Goal: Information Seeking & Learning: Find specific fact

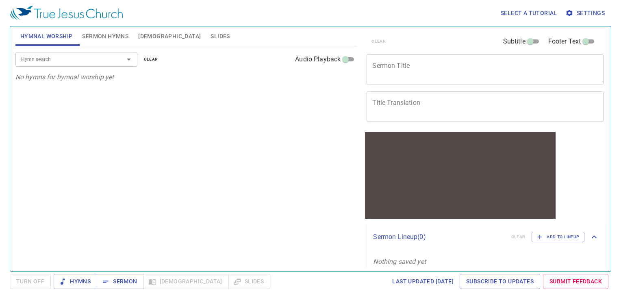
click at [141, 36] on span "Bible" at bounding box center [169, 36] width 63 height 10
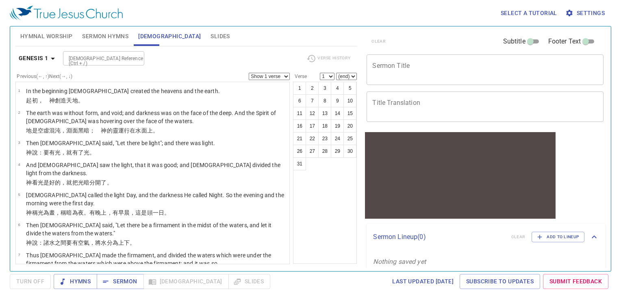
click at [123, 53] on div "Bible Reference (Ctrl + /)" at bounding box center [103, 58] width 81 height 14
type input "2 cor 12:7"
select select "7"
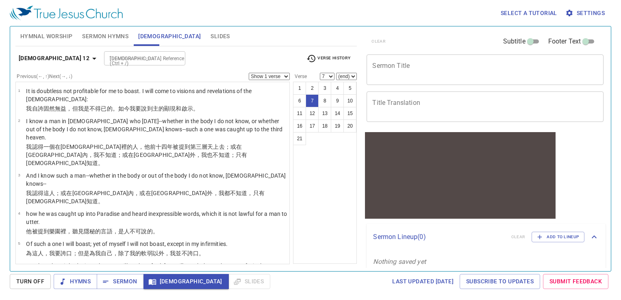
scroll to position [104, 0]
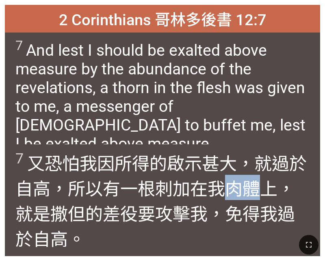
drag, startPoint x: 231, startPoint y: 192, endPoint x: 259, endPoint y: 191, distance: 27.7
click at [259, 191] on wg3427 "肉體上 ，就是撒但 的差役 要 攻擊 我 ，免得 我過於自高 。" at bounding box center [155, 214] width 280 height 71
copy wg3427 "肉體"
